Goal: Information Seeking & Learning: Compare options

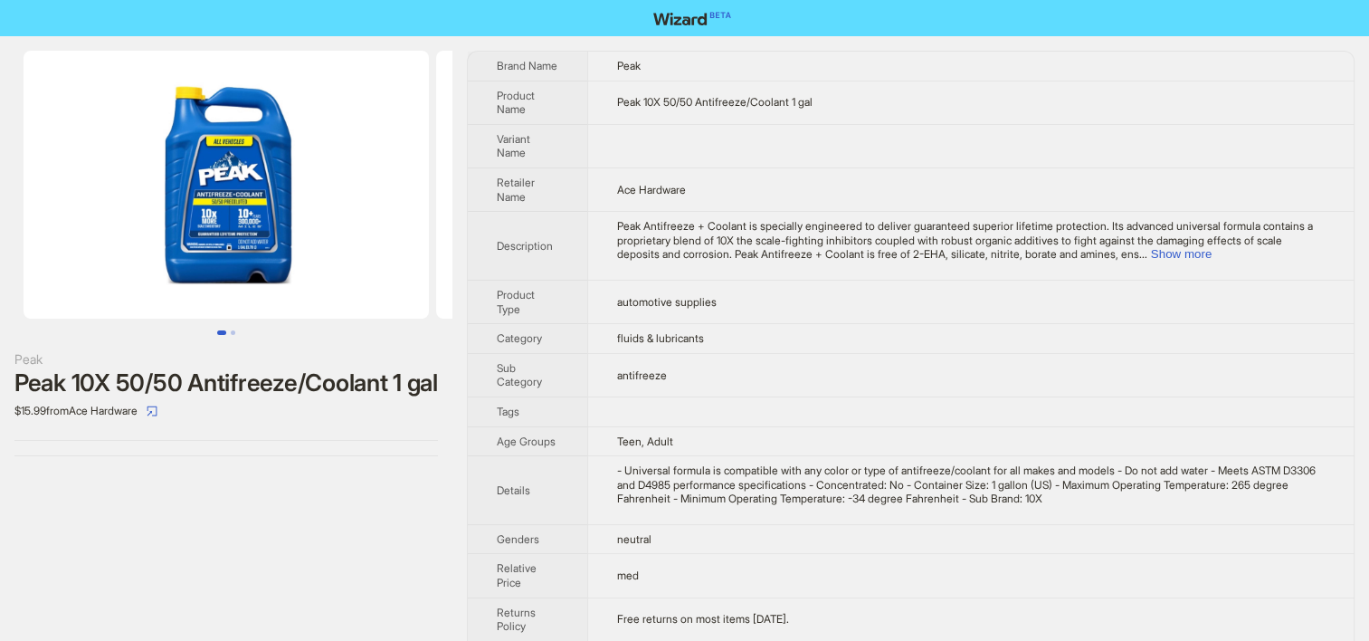
click at [729, 273] on td "Peak Antifreeze + Coolant is specially engineered to deliver guaranteed superio…" at bounding box center [970, 246] width 766 height 69
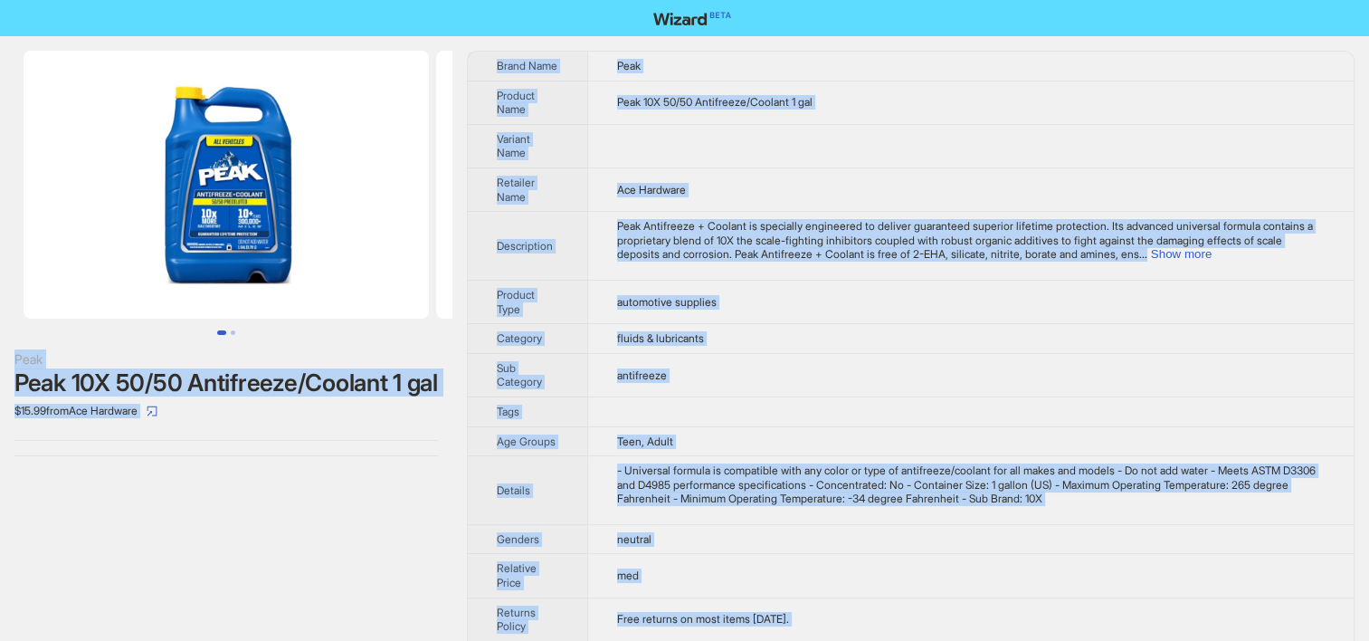
copy div "Peak Peak 10X 50/50 Antifreeze/Coolant 1 gal $15.99 from Ace Hardware Brand Nam…"
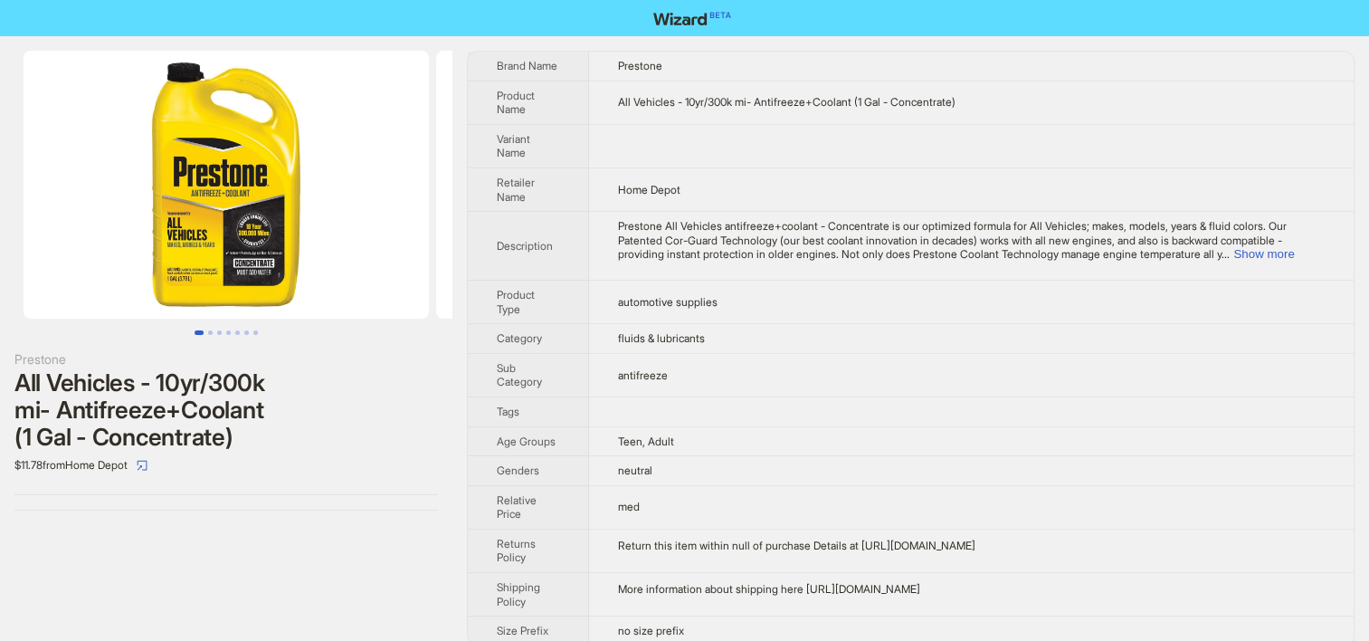
click at [604, 188] on td "Home Depot" at bounding box center [971, 188] width 765 height 43
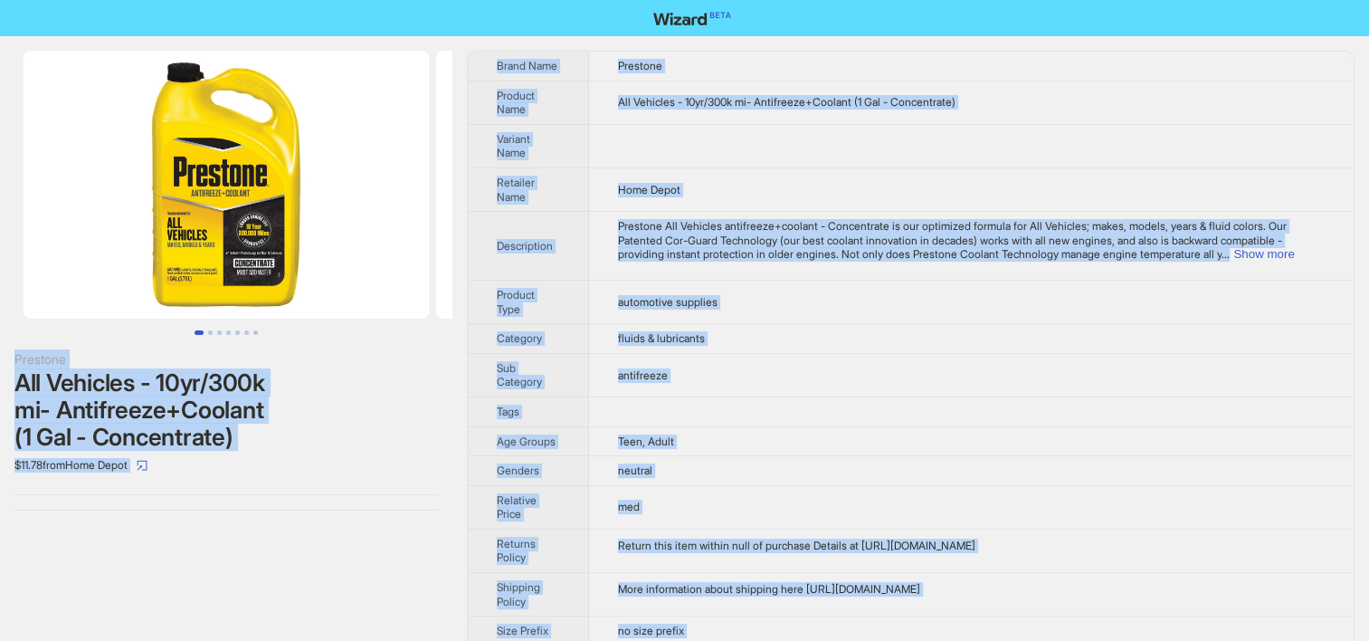
copy div "Prestone All Vehicles - 10yr/300k mi- Antifreeze+Coolant (1 Gal - Concentrate) …"
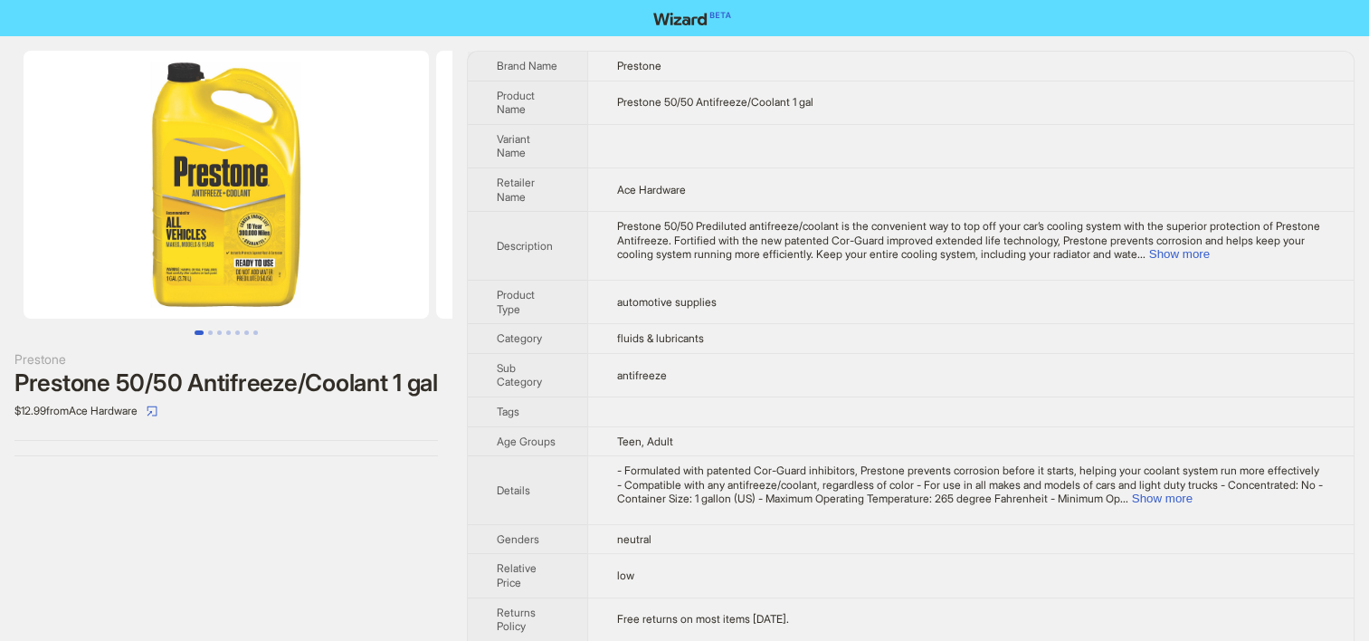
click at [734, 448] on td "Teen, Adult" at bounding box center [970, 441] width 766 height 30
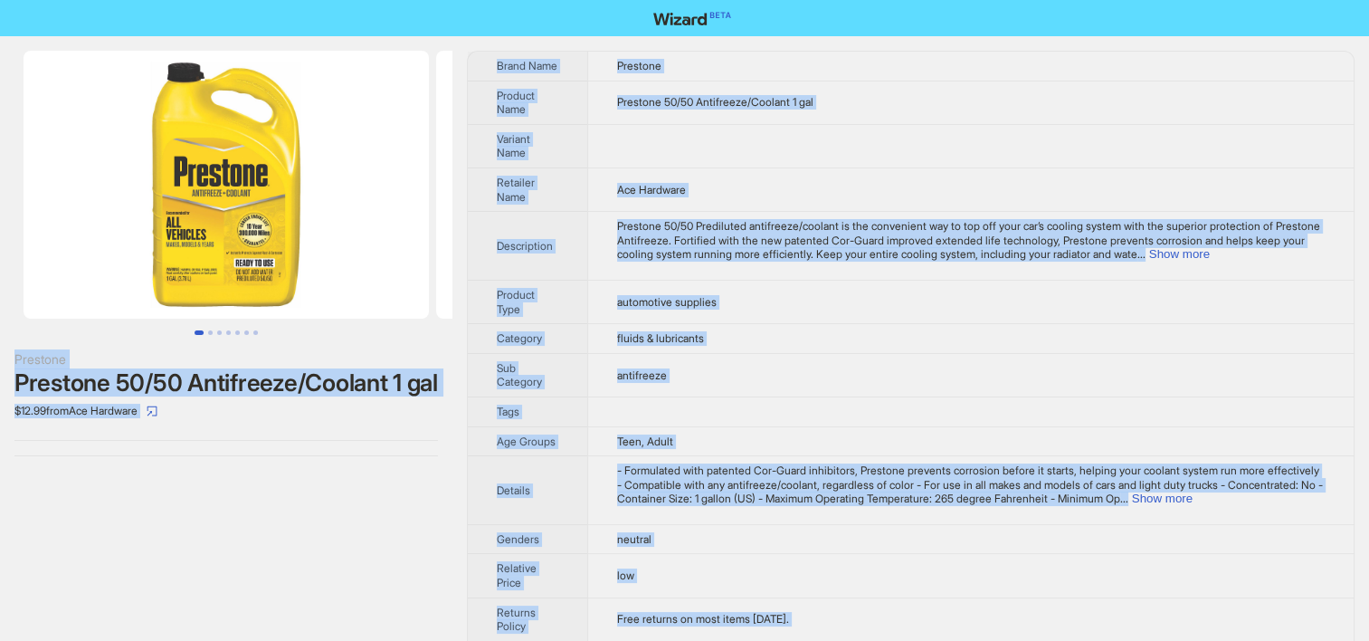
copy div "Loremips Dolorsit 12/28 Ametconsec/Adipisc 6 eli $26.22 sedd Eiu Temporin Utlab…"
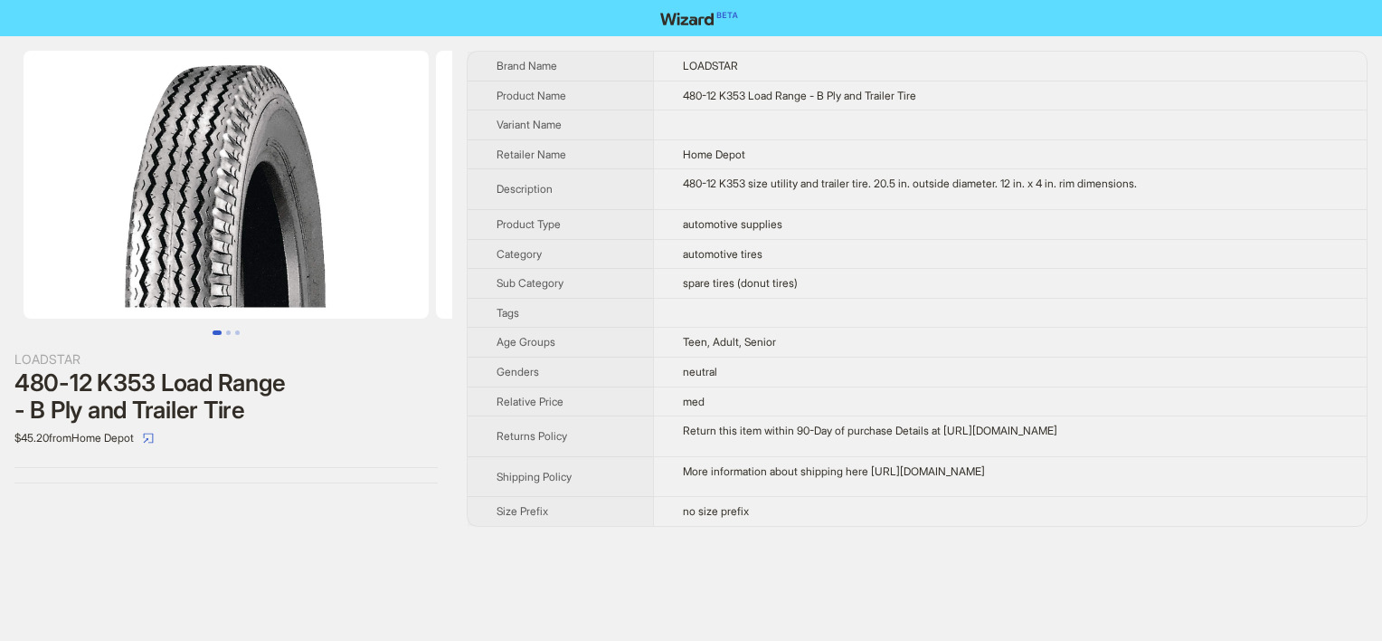
click at [670, 402] on td "med" at bounding box center [1010, 401] width 714 height 30
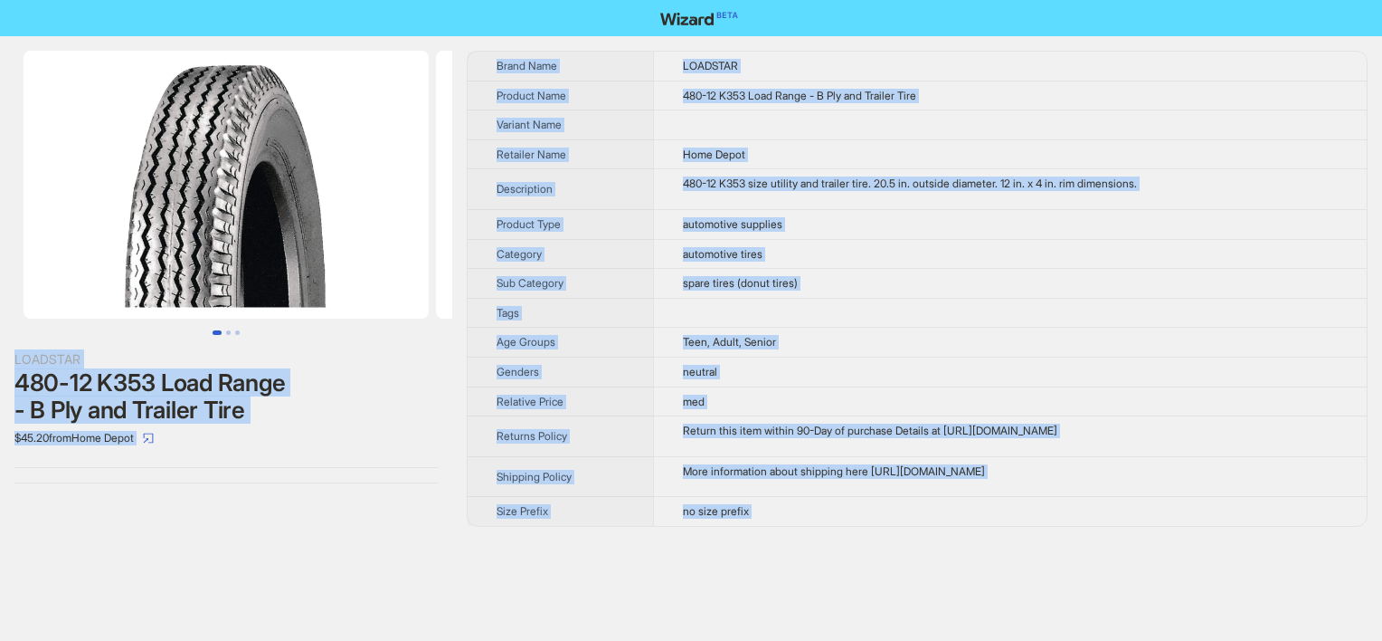
copy div "LOADSTAR 480-12 K353 Load Range - B Ply and Trailer Tire $45.20 from Home Depot…"
